Goal: Navigation & Orientation: Find specific page/section

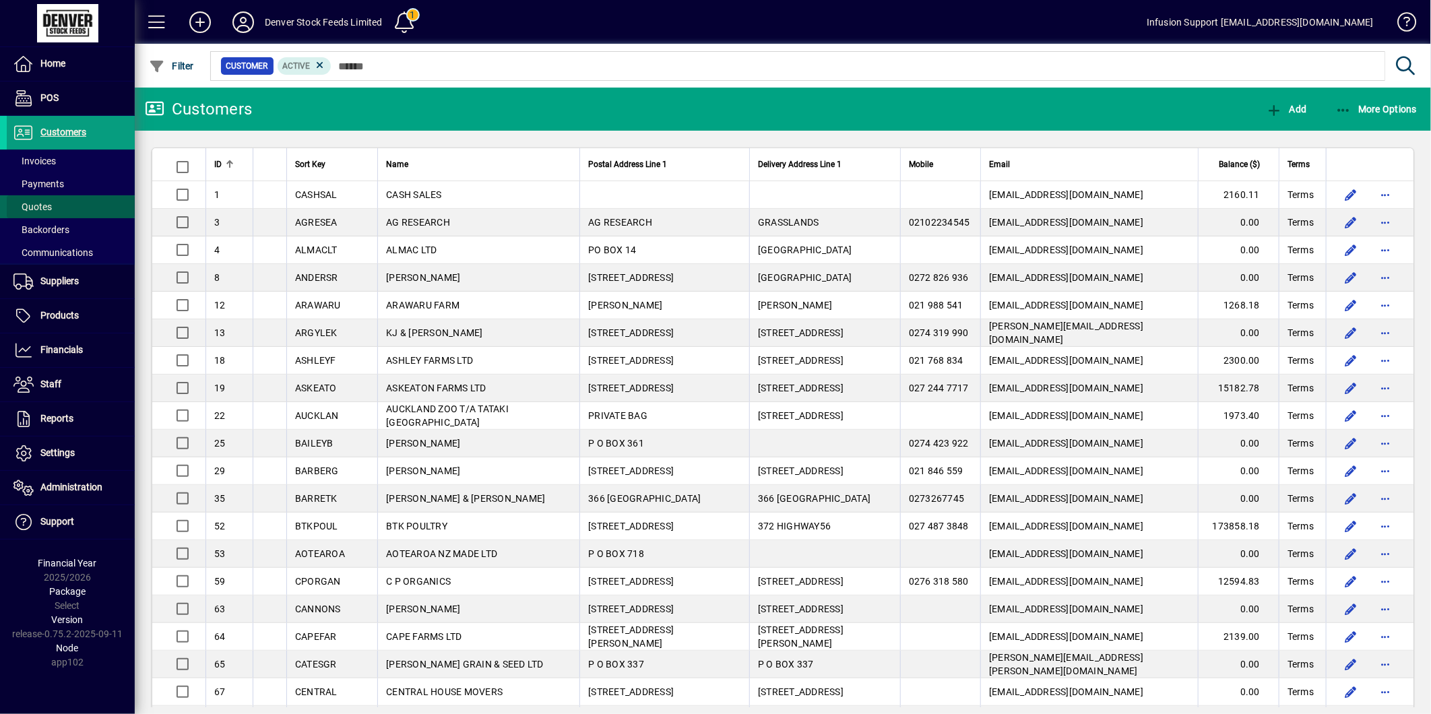
click at [61, 200] on span at bounding box center [71, 207] width 128 height 32
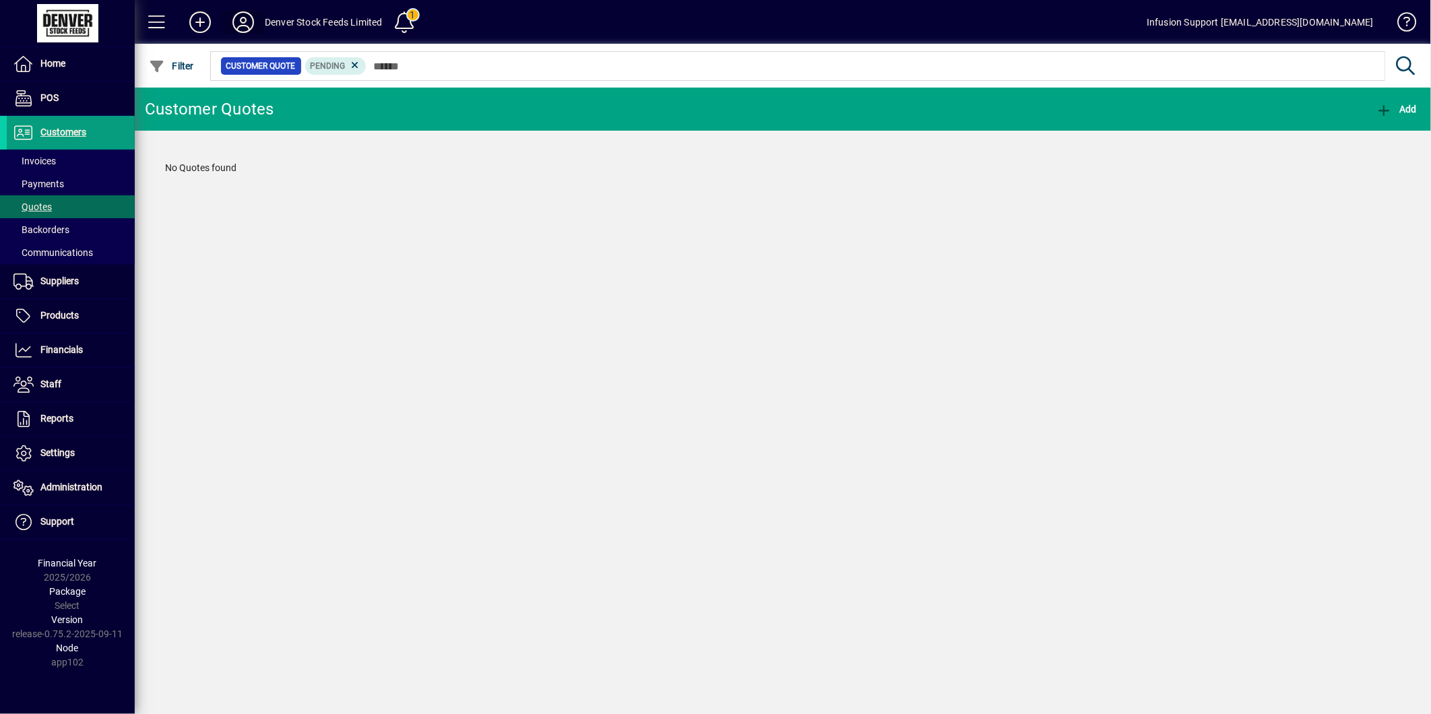
click at [244, 19] on icon at bounding box center [243, 22] width 27 height 22
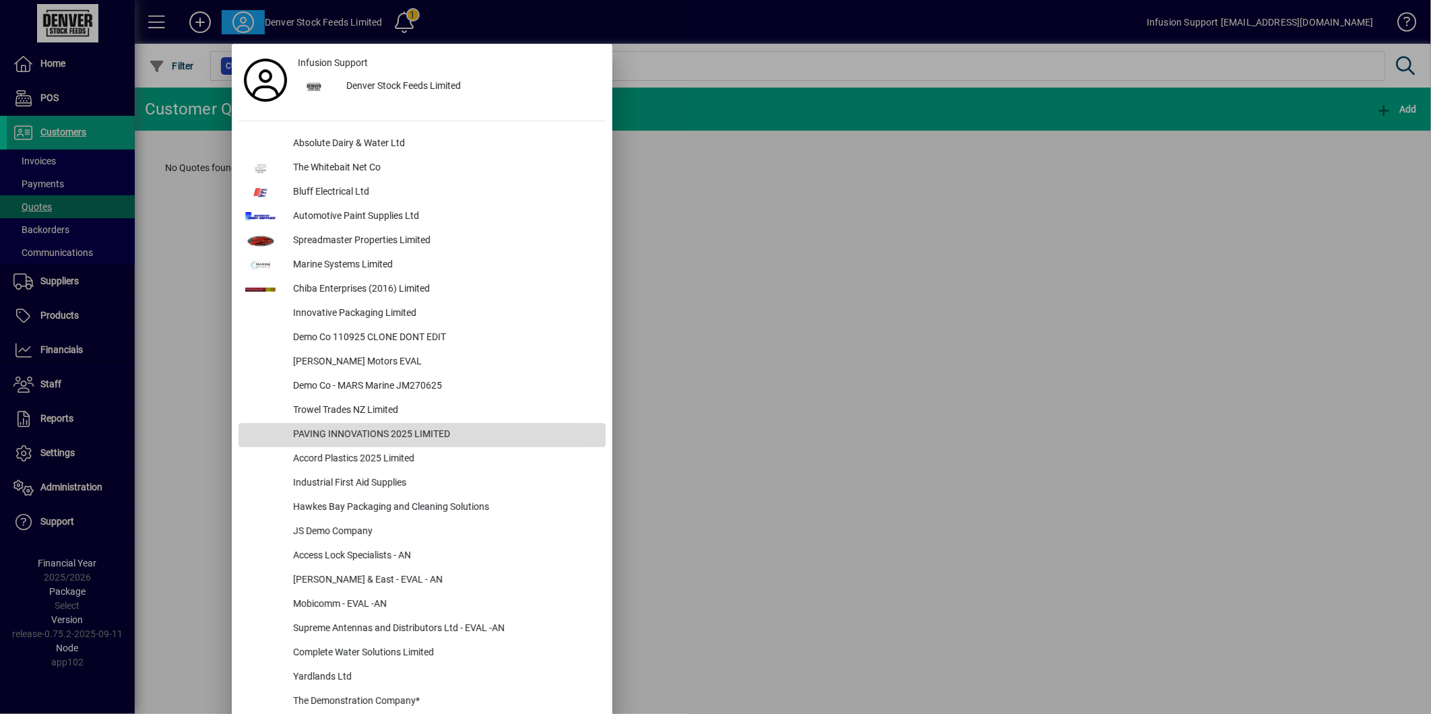
click at [449, 432] on div "PAVING INNOVATIONS 2025 LIMITED" at bounding box center [443, 435] width 323 height 24
